Goal: Use online tool/utility: Use online tool/utility

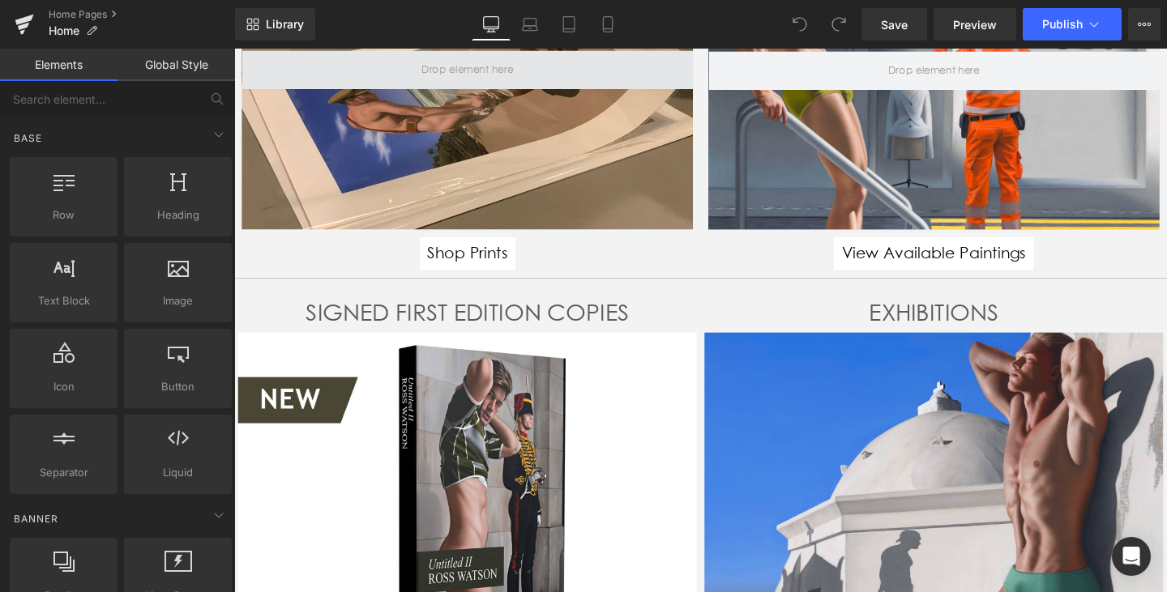
scroll to position [308, 0]
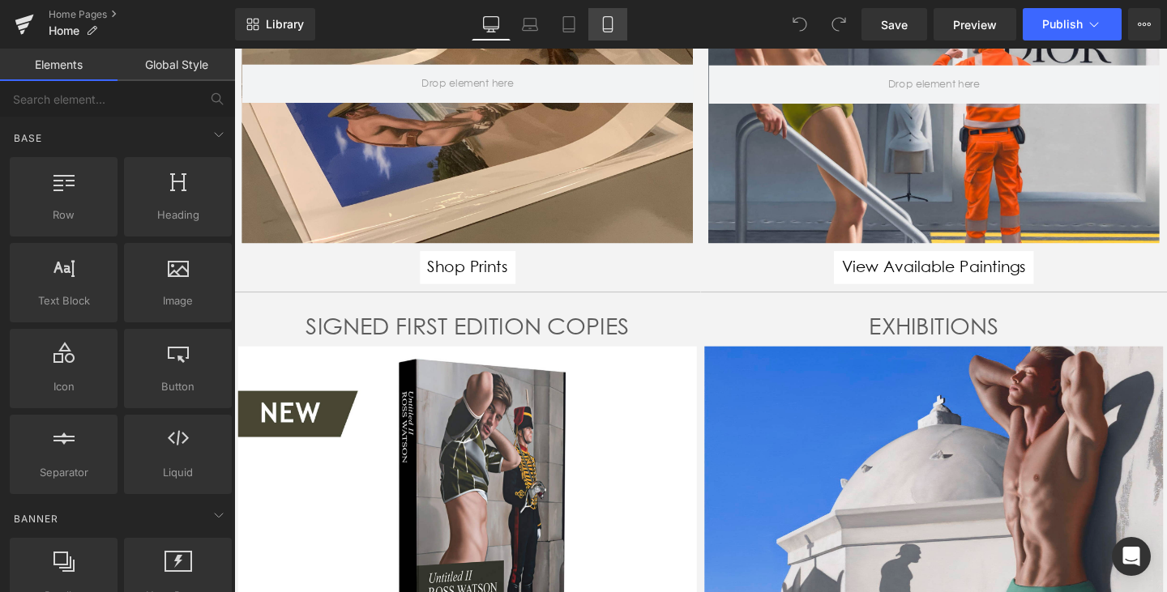
click at [612, 30] on icon at bounding box center [608, 24] width 16 height 16
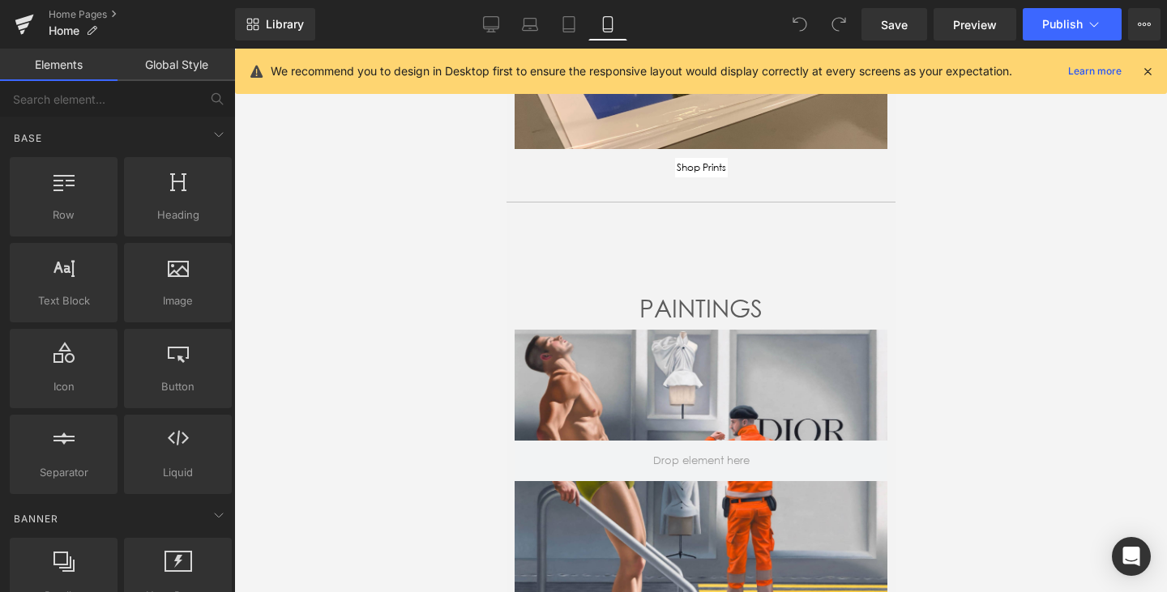
scroll to position [992, 0]
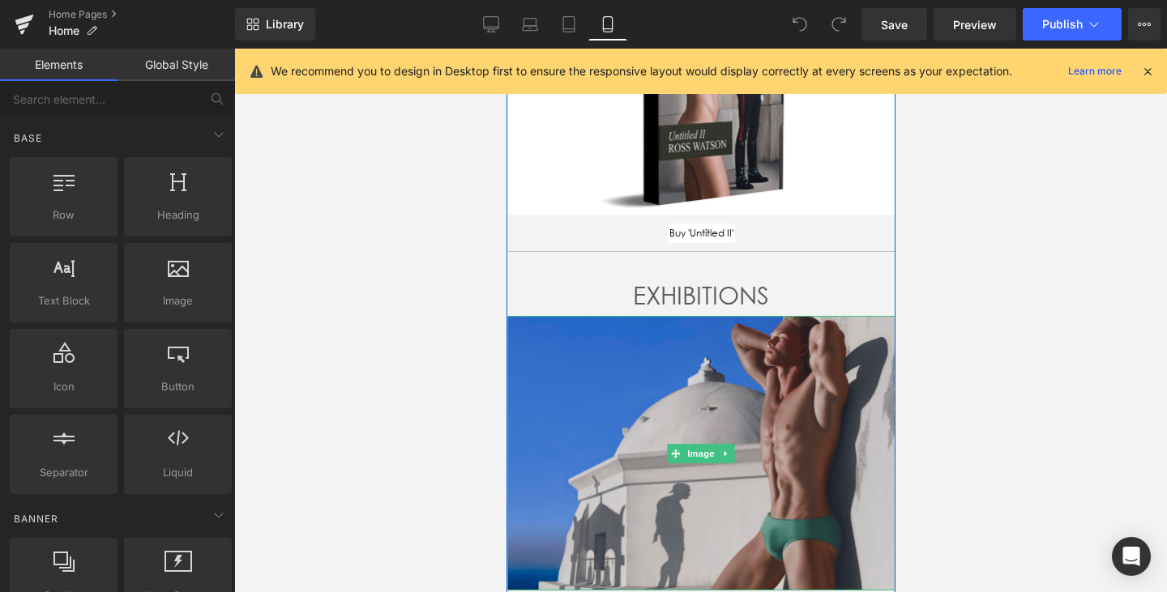
click at [699, 423] on img at bounding box center [701, 453] width 388 height 275
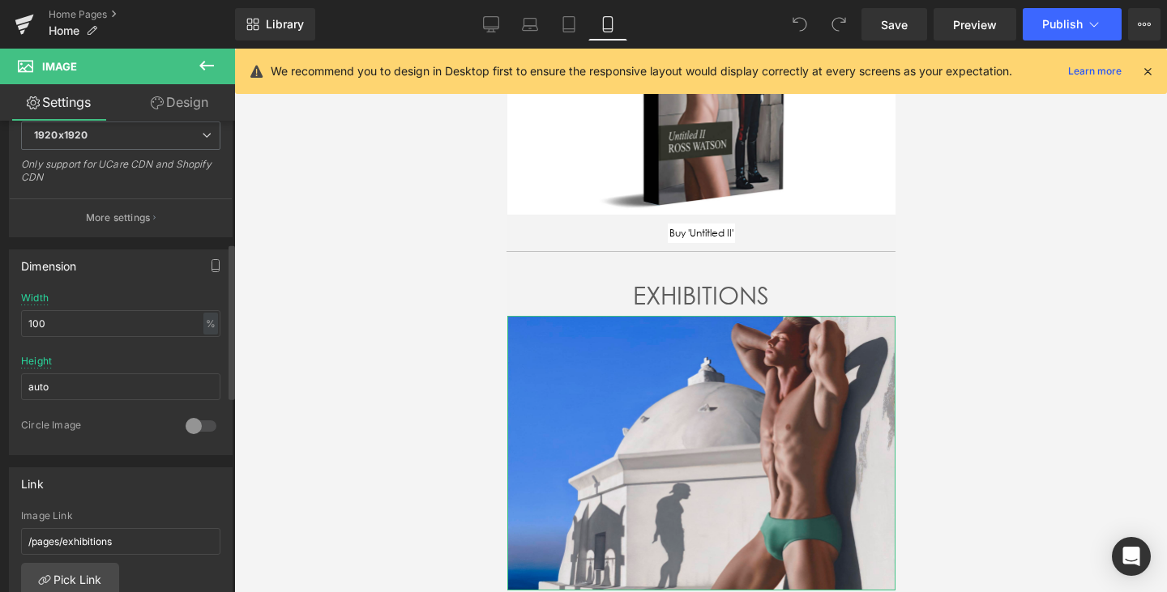
scroll to position [370, 0]
click at [209, 255] on icon "button" at bounding box center [215, 260] width 13 height 13
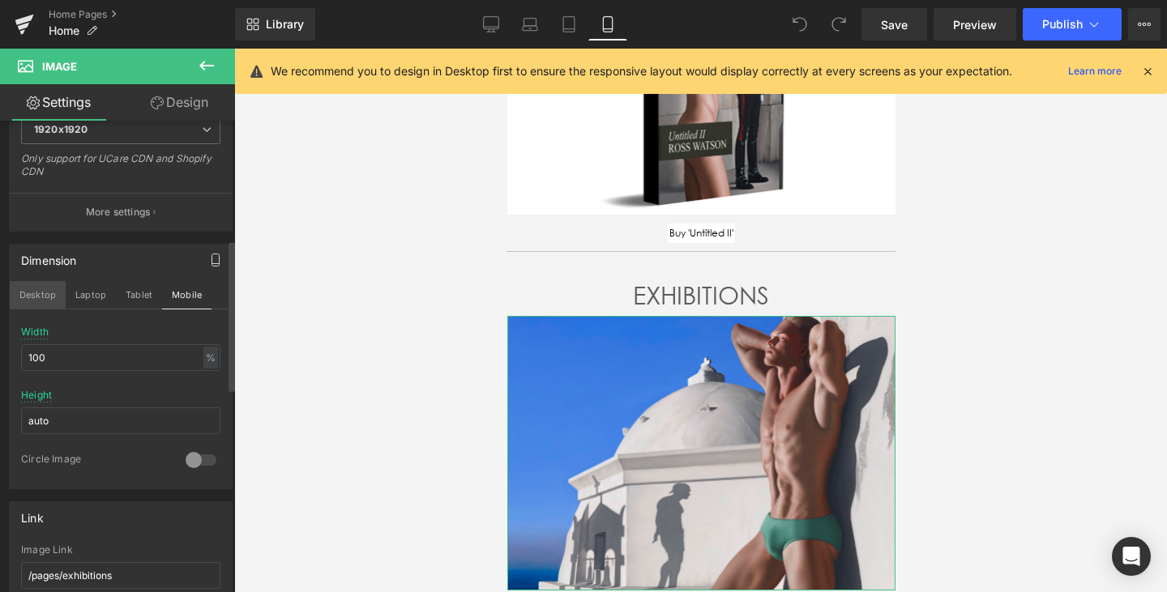
click at [43, 296] on button "Desktop" at bounding box center [38, 295] width 56 height 28
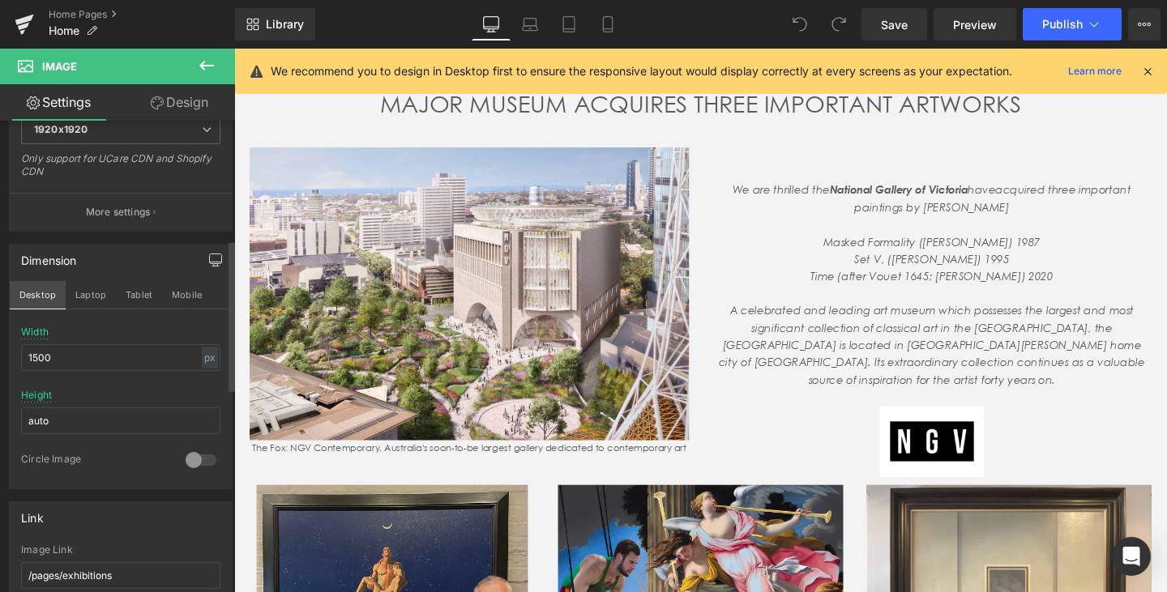
scroll to position [354, 0]
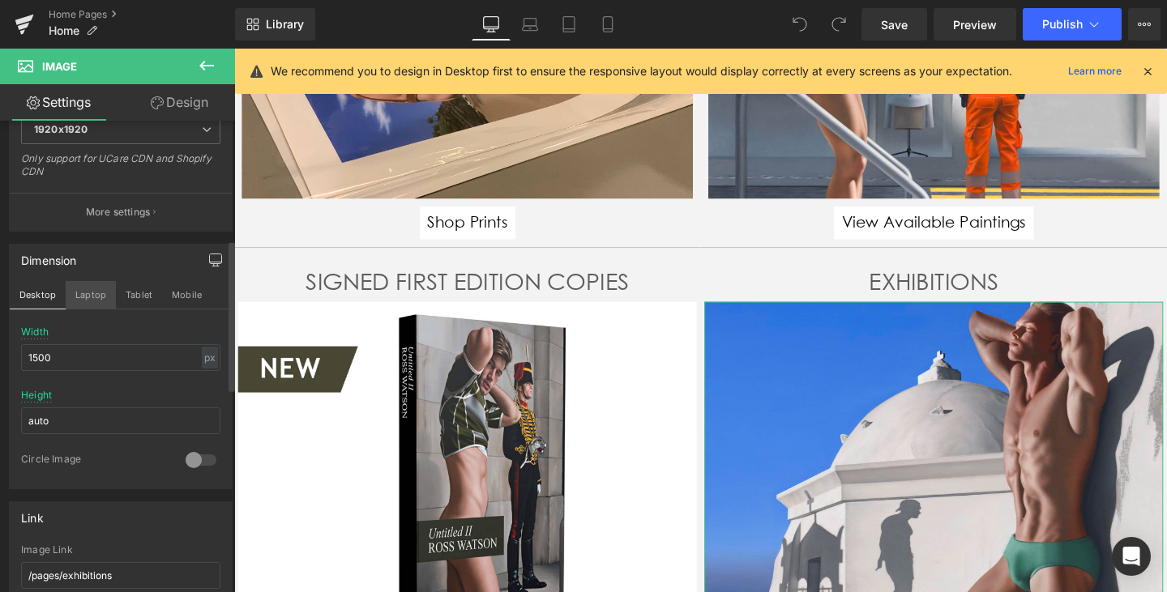
click at [83, 293] on button "Laptop" at bounding box center [91, 295] width 50 height 28
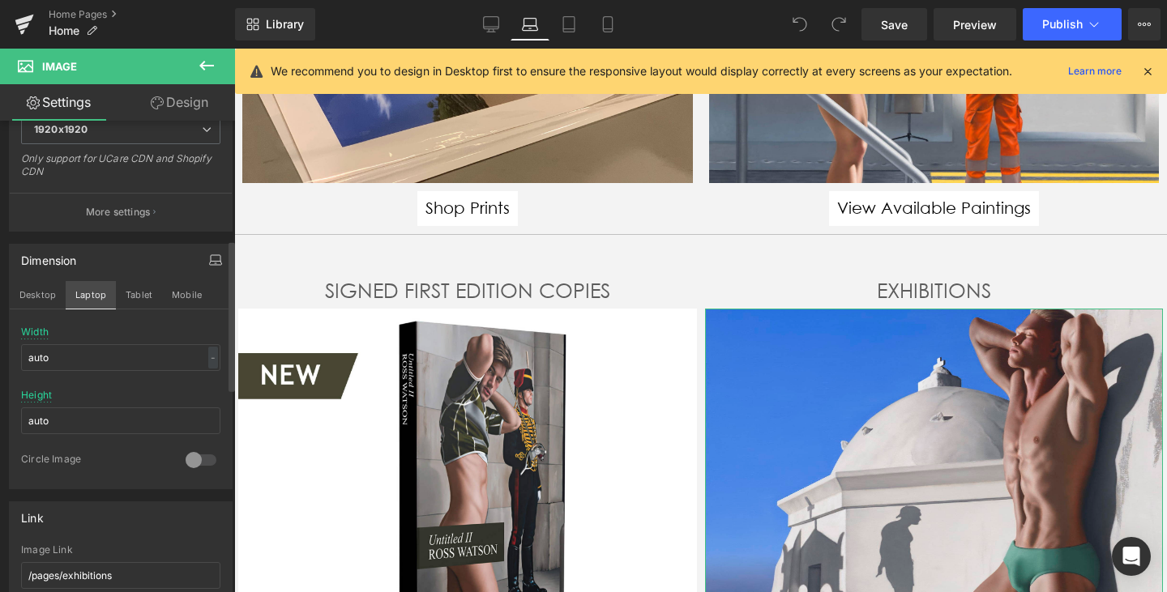
scroll to position [348, 0]
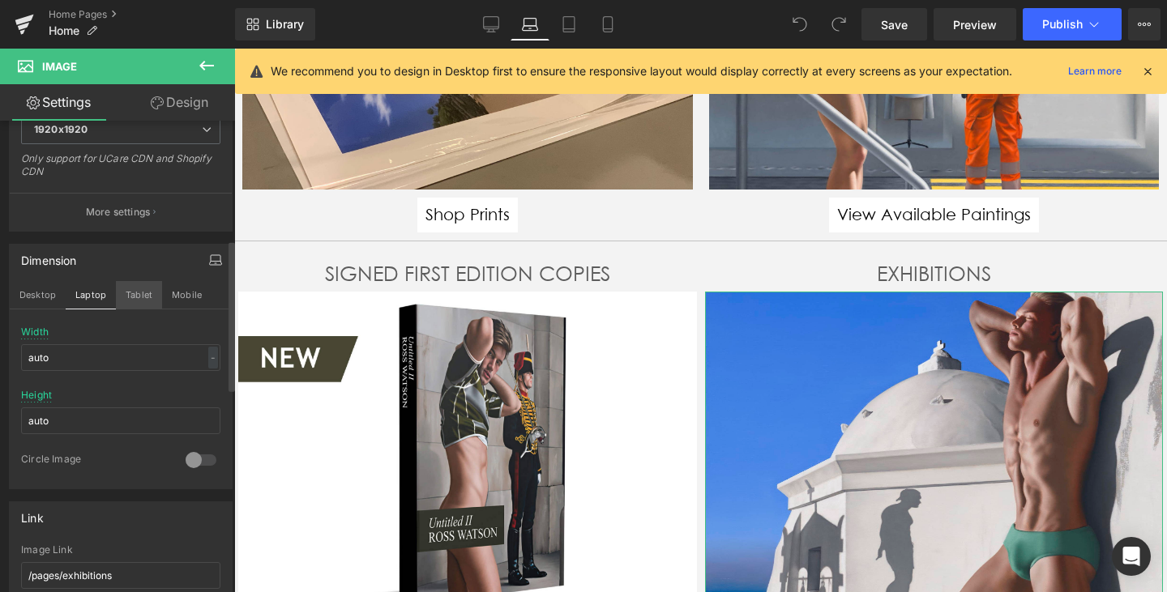
click at [135, 297] on button "Tablet" at bounding box center [139, 295] width 46 height 28
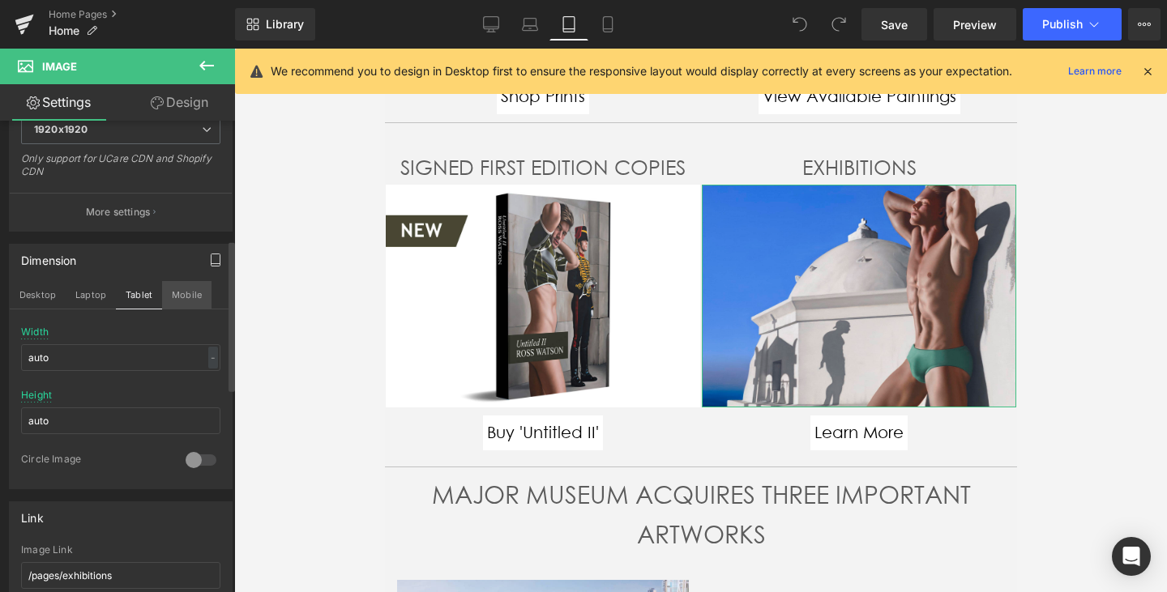
click at [185, 296] on button "Mobile" at bounding box center [186, 295] width 49 height 28
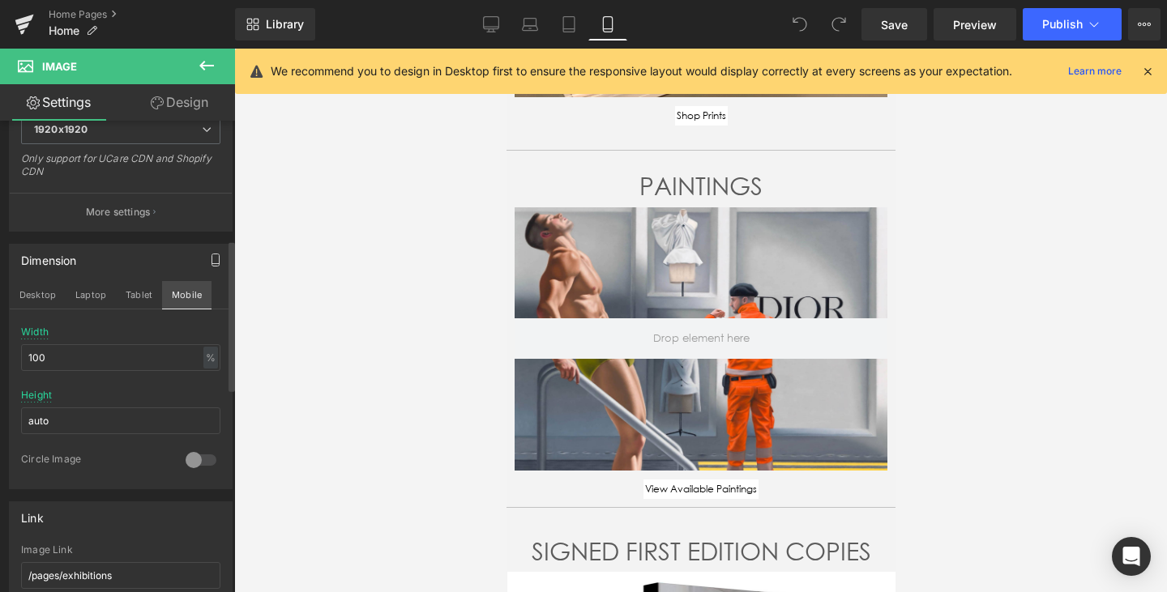
scroll to position [1122, 0]
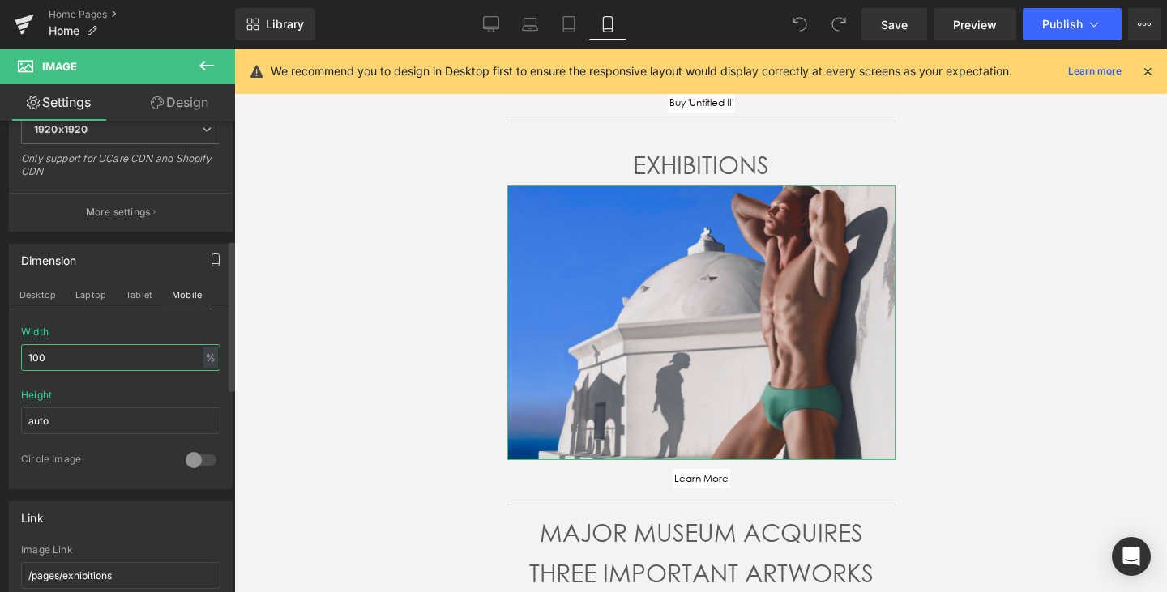
click at [91, 363] on input "100" at bounding box center [120, 357] width 199 height 27
drag, startPoint x: 91, startPoint y: 363, endPoint x: 19, endPoint y: 359, distance: 71.4
click at [19, 359] on div "100% Width 100 % % px auto Height auto 0 Circle Image" at bounding box center [121, 408] width 222 height 162
click at [203, 361] on div "%" at bounding box center [210, 358] width 15 height 22
click at [202, 404] on li "px" at bounding box center [209, 407] width 20 height 24
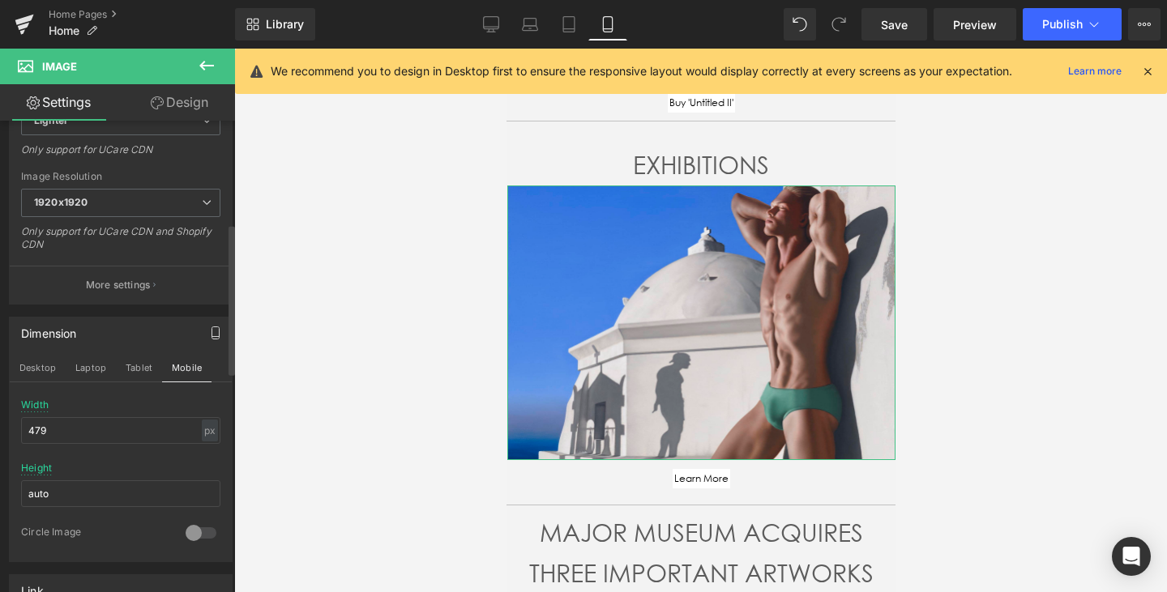
scroll to position [268, 0]
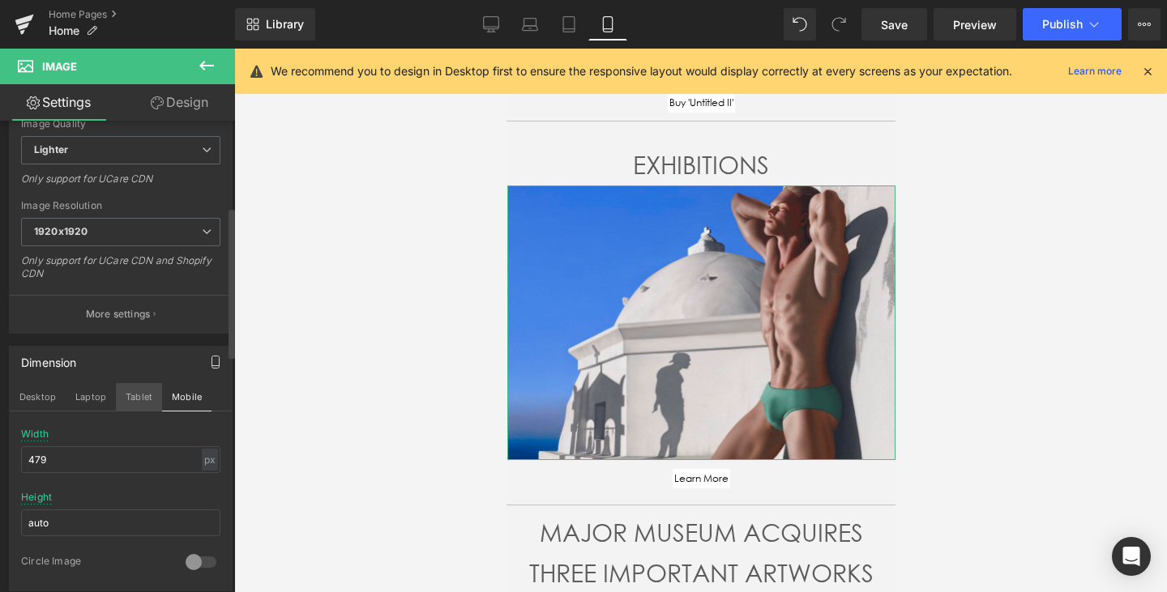
click at [142, 400] on button "Tablet" at bounding box center [139, 397] width 46 height 28
type input "auto"
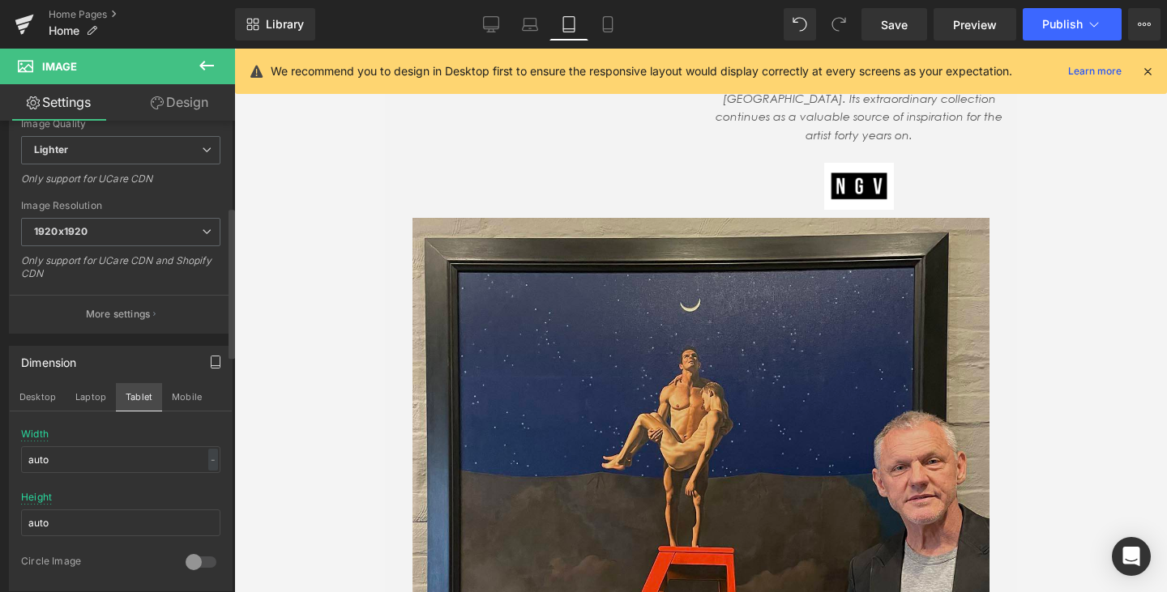
scroll to position [360, 0]
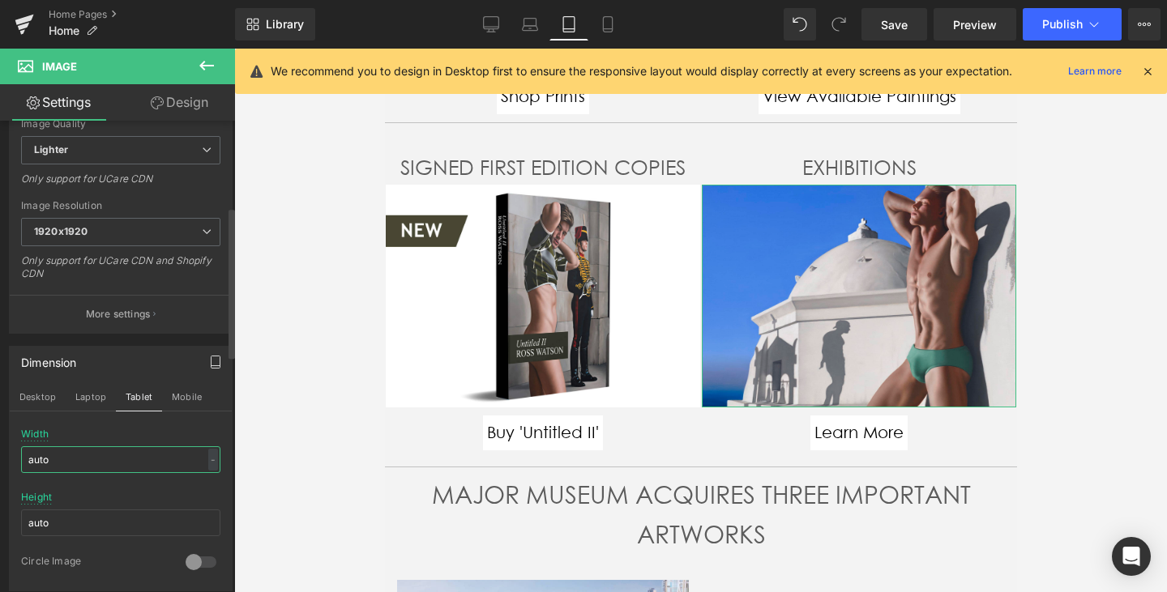
click at [174, 461] on input "auto" at bounding box center [120, 460] width 199 height 27
click at [342, 319] on div at bounding box center [700, 321] width 933 height 544
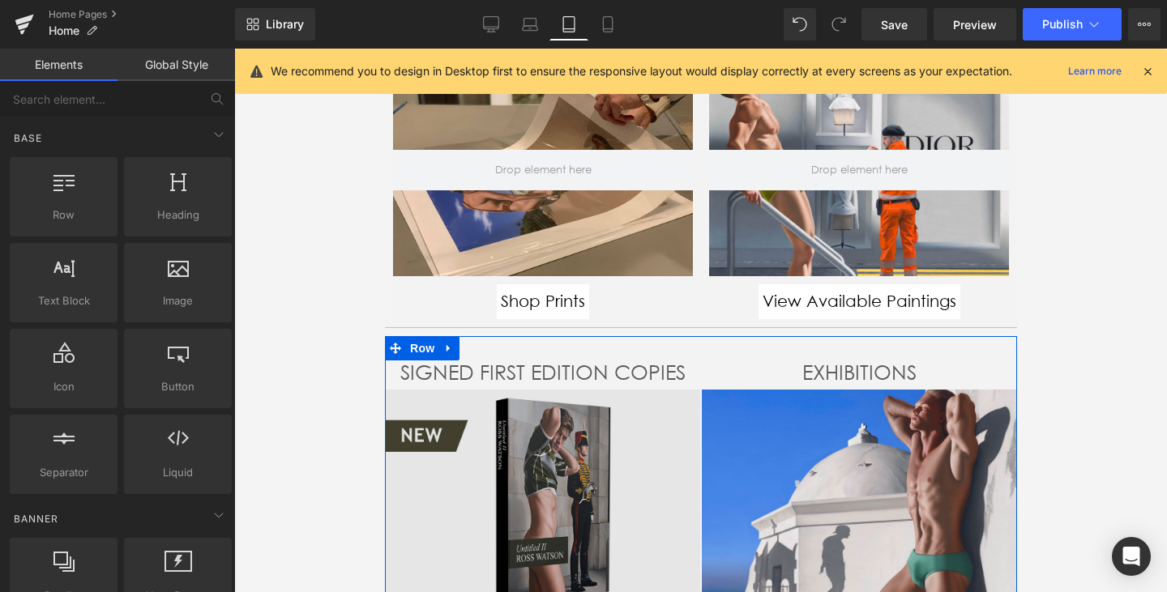
scroll to position [0, 0]
